Goal: Task Accomplishment & Management: Use online tool/utility

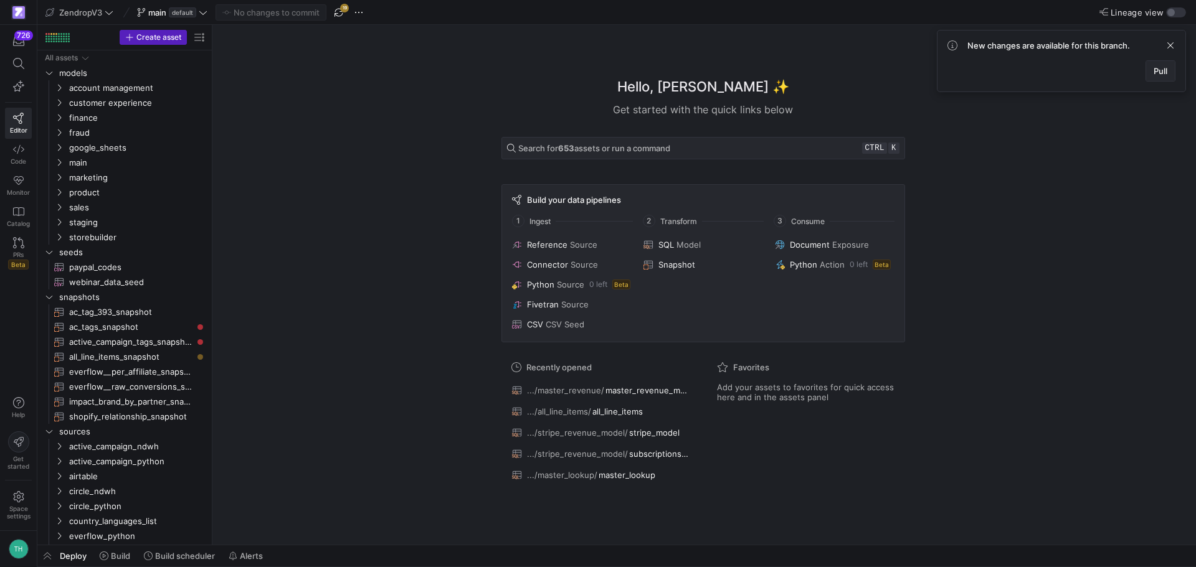
click at [1162, 78] on span at bounding box center [1160, 71] width 29 height 20
click at [19, 69] on span at bounding box center [19, 63] width 26 height 21
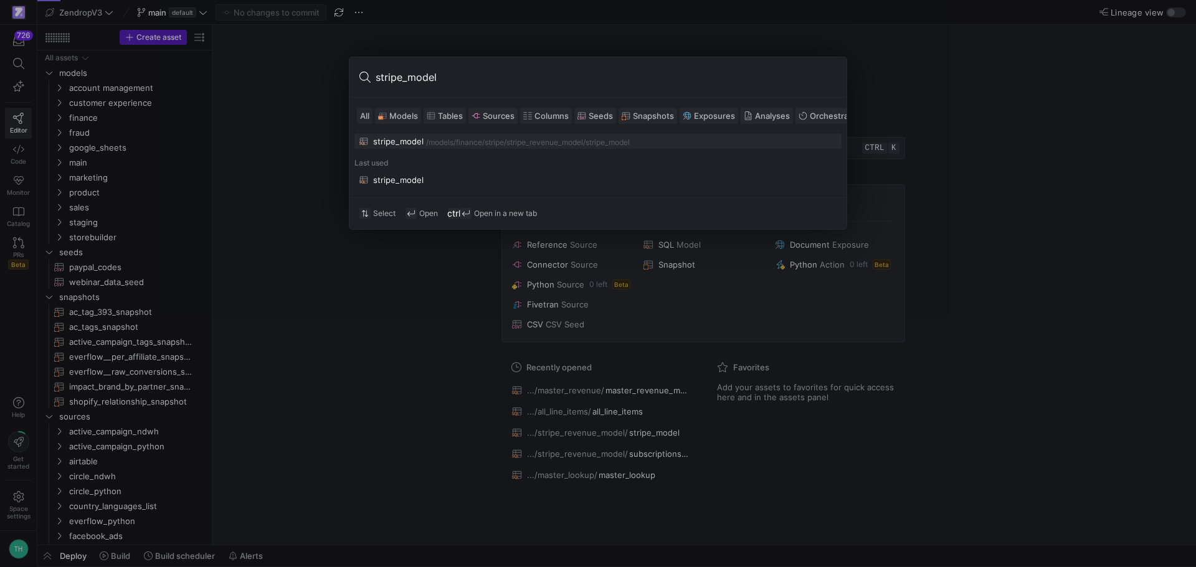
type input "stripe_model"
click at [544, 145] on div "finance/stripe/stripe_revenue_model" at bounding box center [519, 142] width 127 height 9
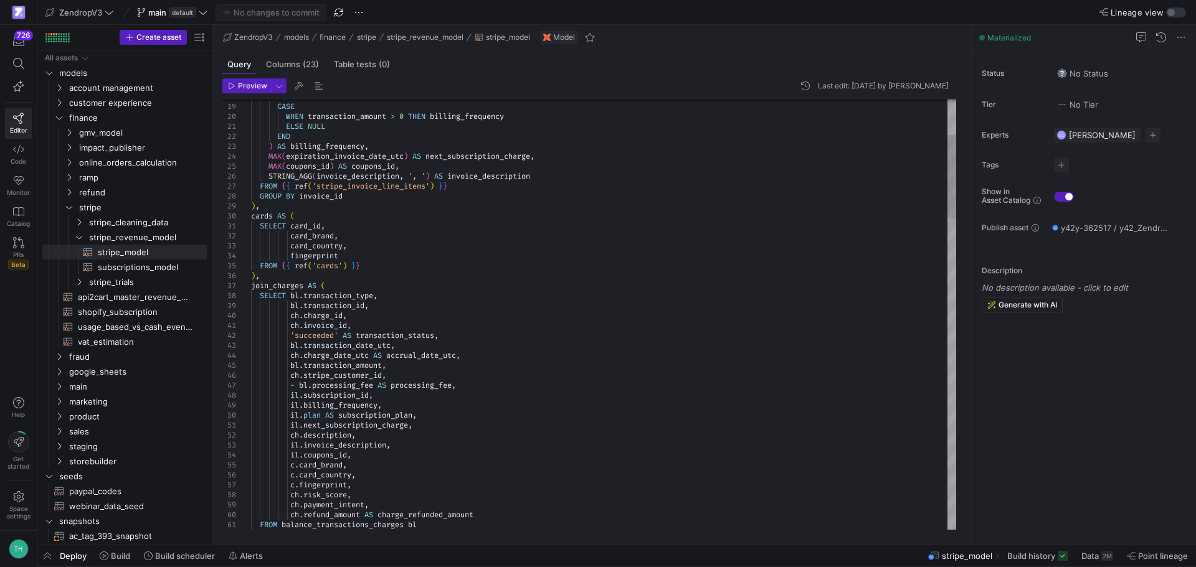
type textarea "ch.invoice_id, 'succeeded' AS transaction_status, bl.transaction_date_utc, ch.c…"
type textarea "subscription_id"
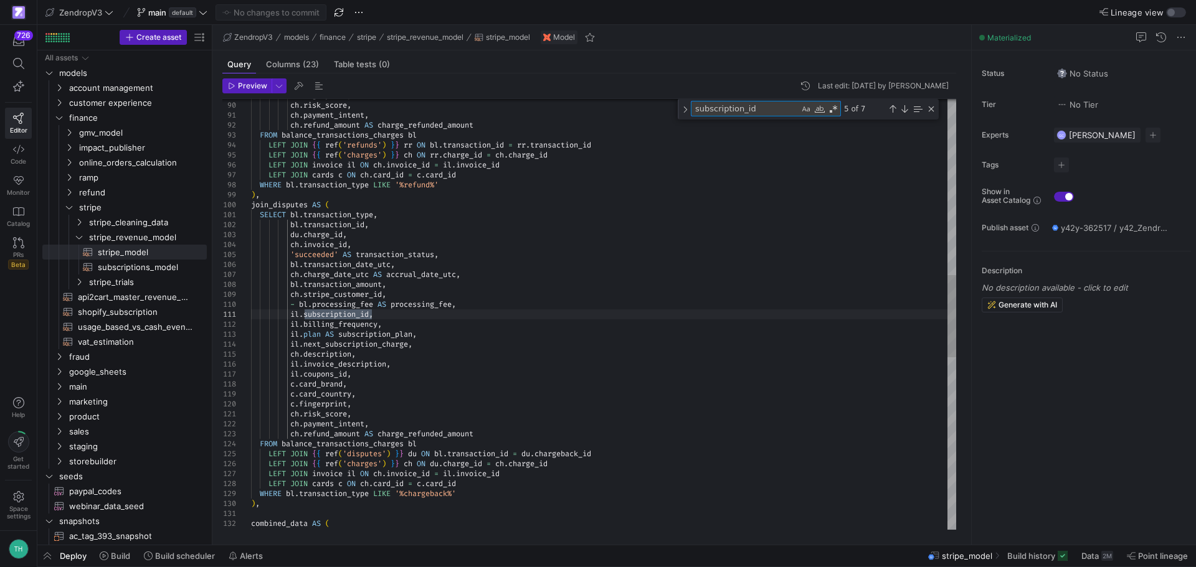
type textarea "combined_data AS ( SELECT * EXCEPT(subscription_id, accrual_date_utc), 'stripe'…"
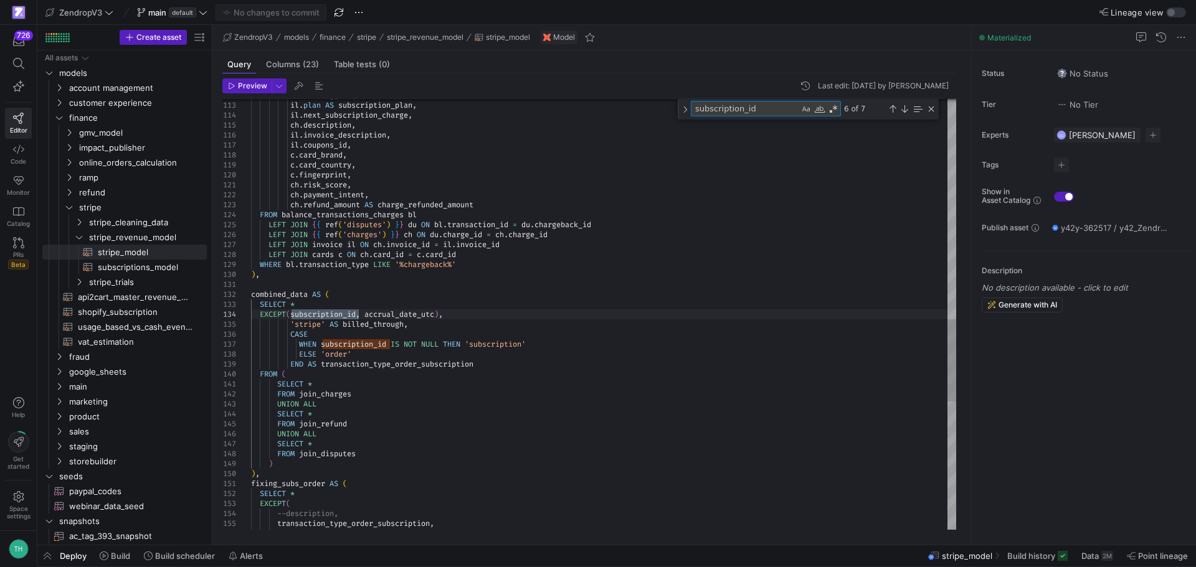
type textarea "subscription_id"
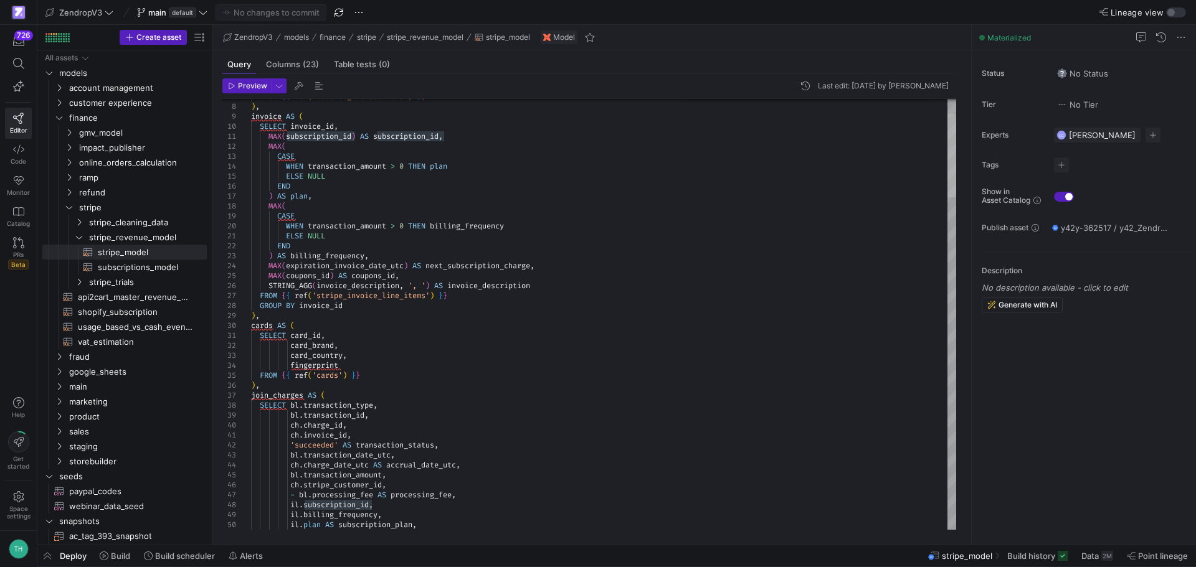
click at [956, 127] on div at bounding box center [951, 155] width 9 height 83
